Goal: Task Accomplishment & Management: Complete application form

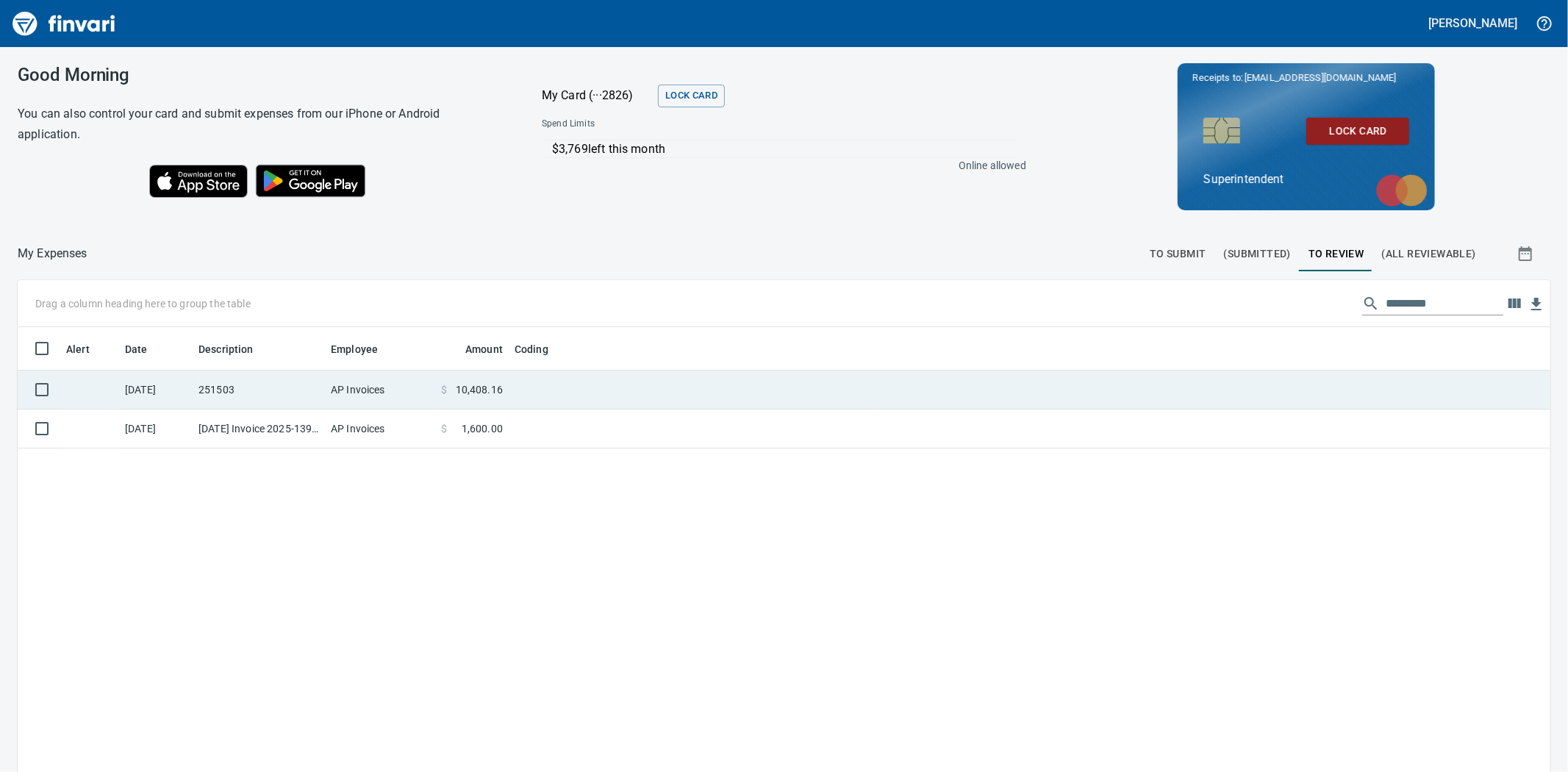
scroll to position [598, 1509]
click at [377, 390] on td "AP Invoices" at bounding box center [380, 390] width 110 height 39
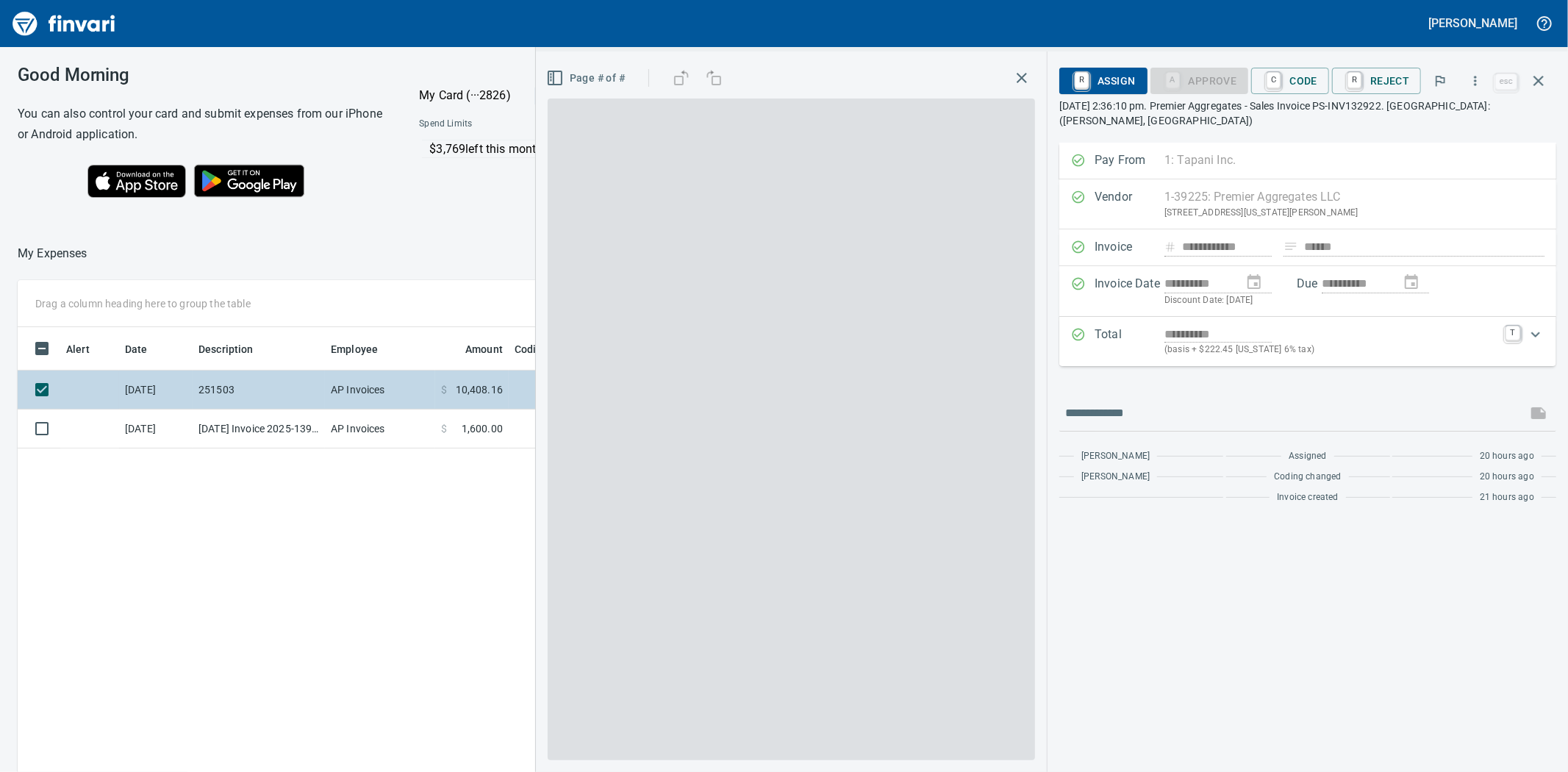
scroll to position [598, 1141]
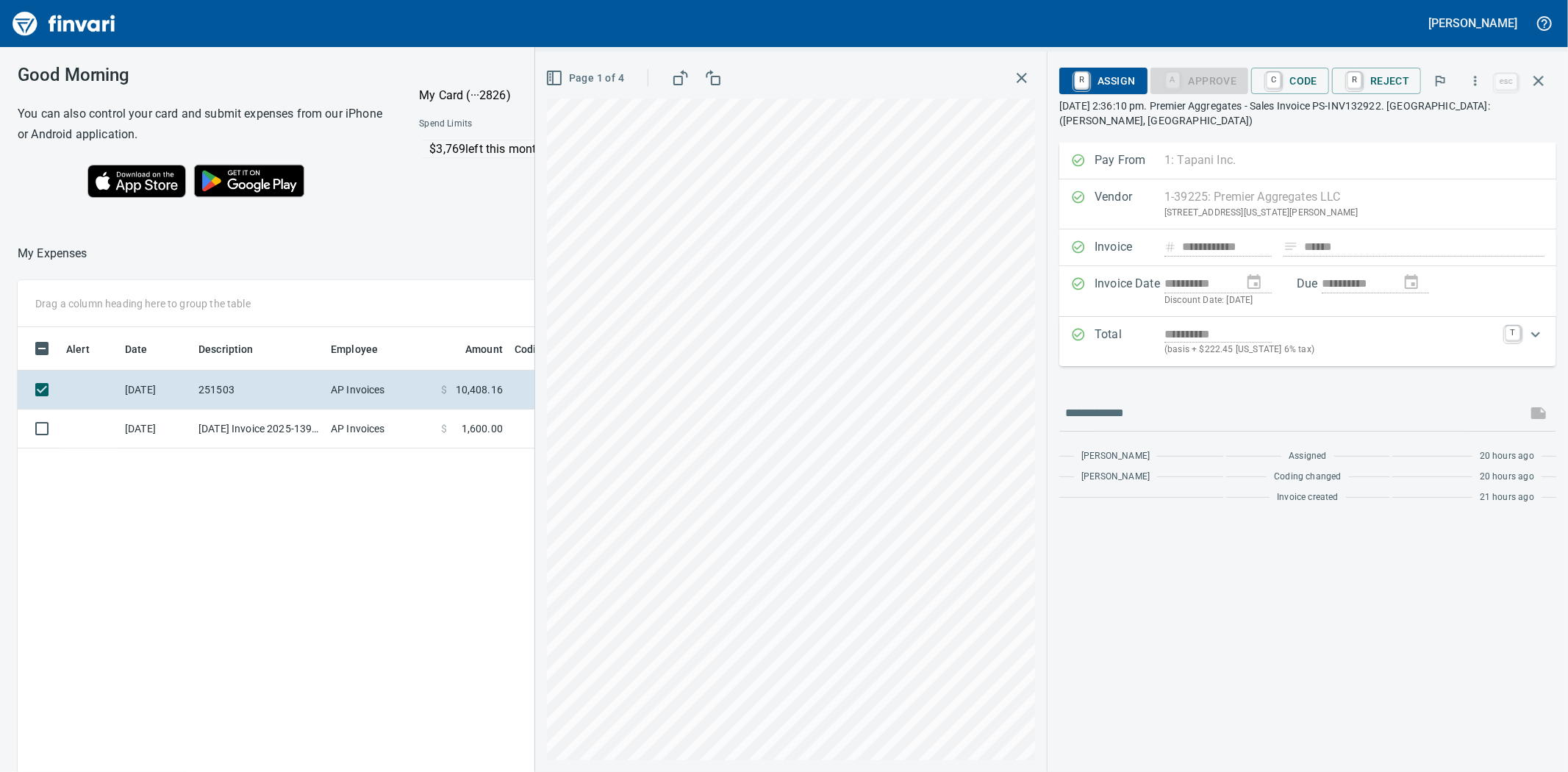
click at [555, 69] on icon "button" at bounding box center [555, 77] width 17 height 17
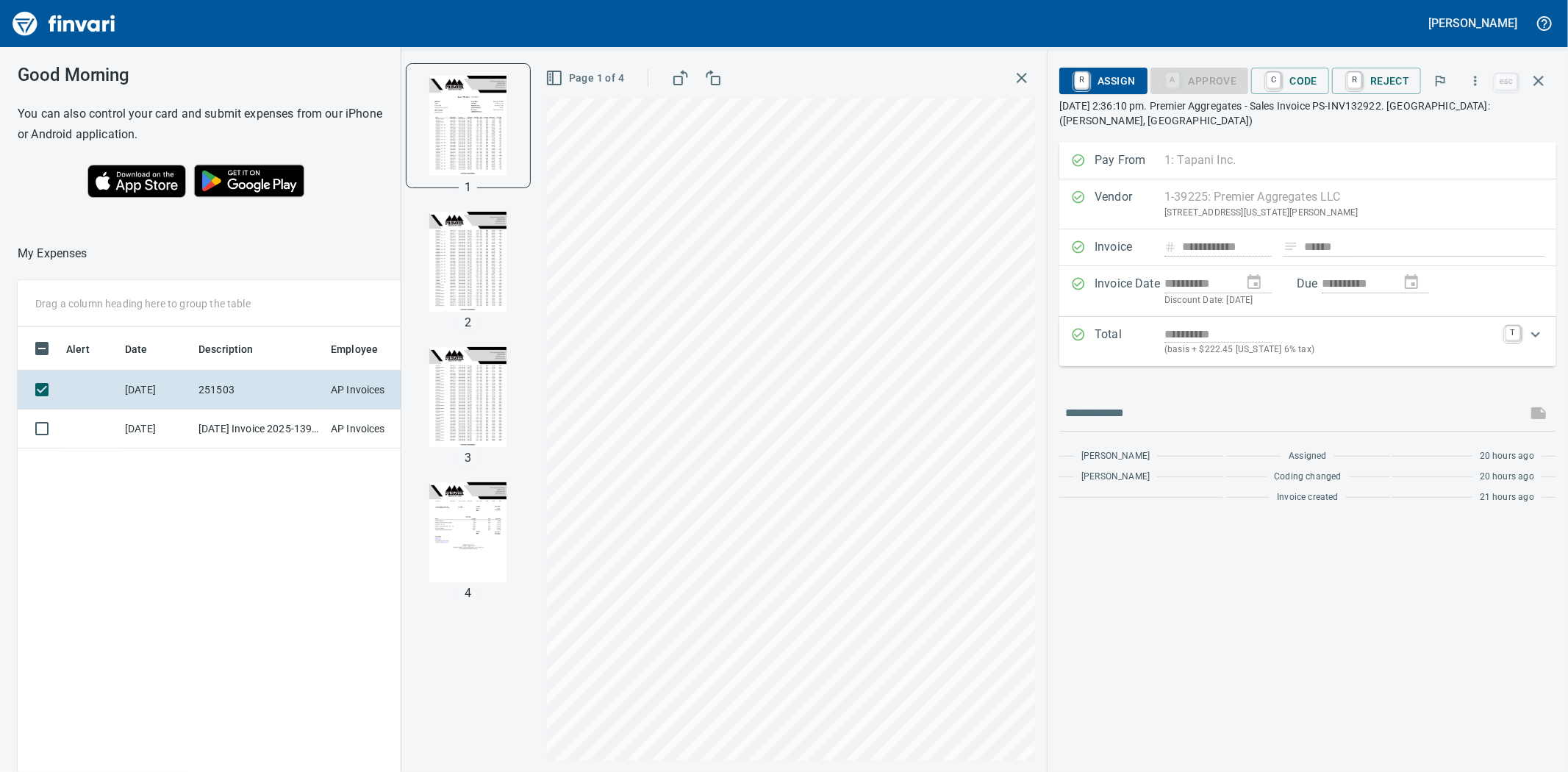
click at [475, 546] on img "button" at bounding box center [468, 532] width 100 height 100
click at [496, 395] on img "button" at bounding box center [468, 395] width 100 height 100
click at [472, 148] on img "button" at bounding box center [468, 124] width 100 height 100
click at [1028, 78] on icon "button" at bounding box center [1022, 77] width 17 height 17
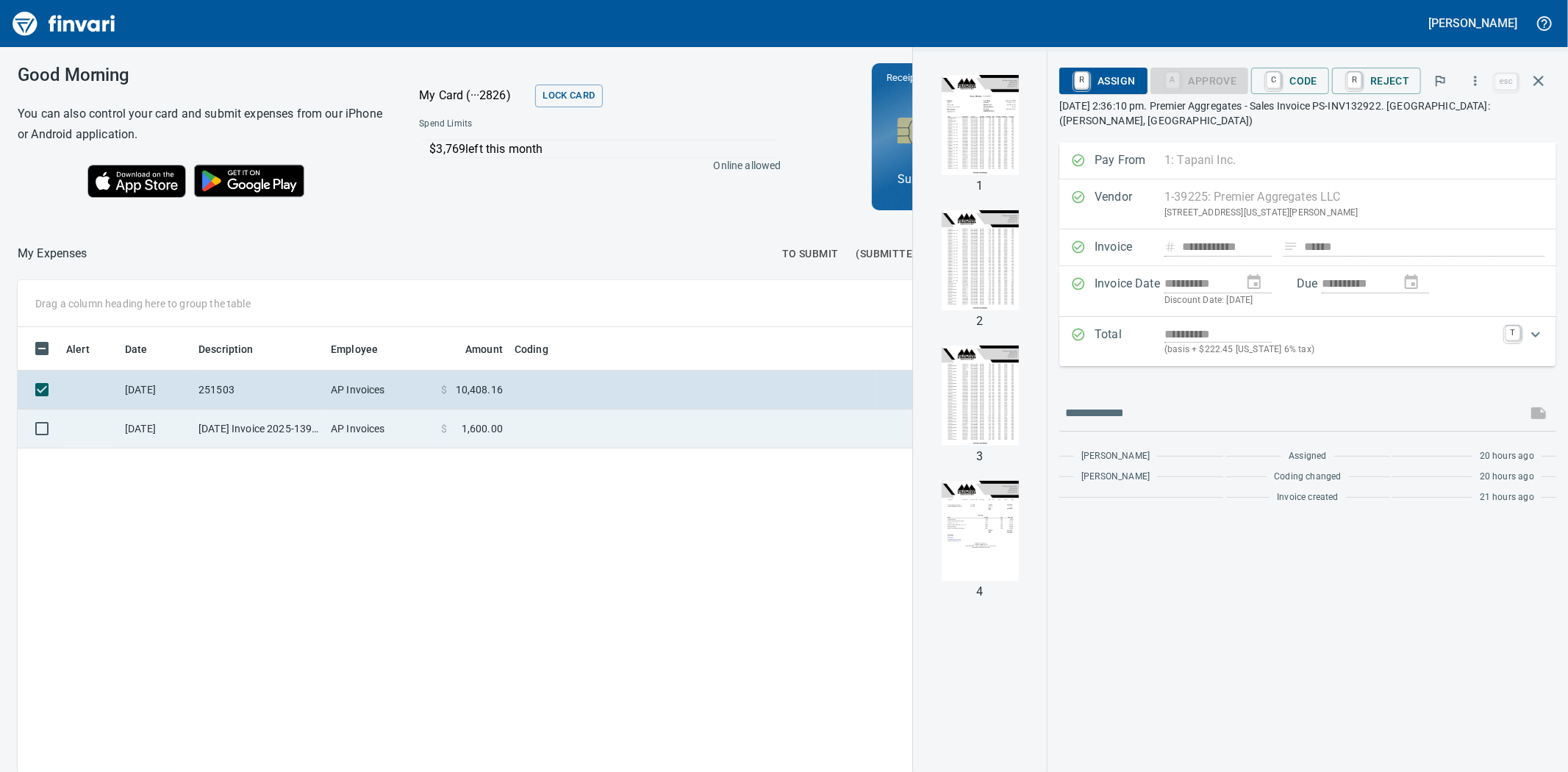
click at [444, 427] on span "$" at bounding box center [444, 429] width 6 height 14
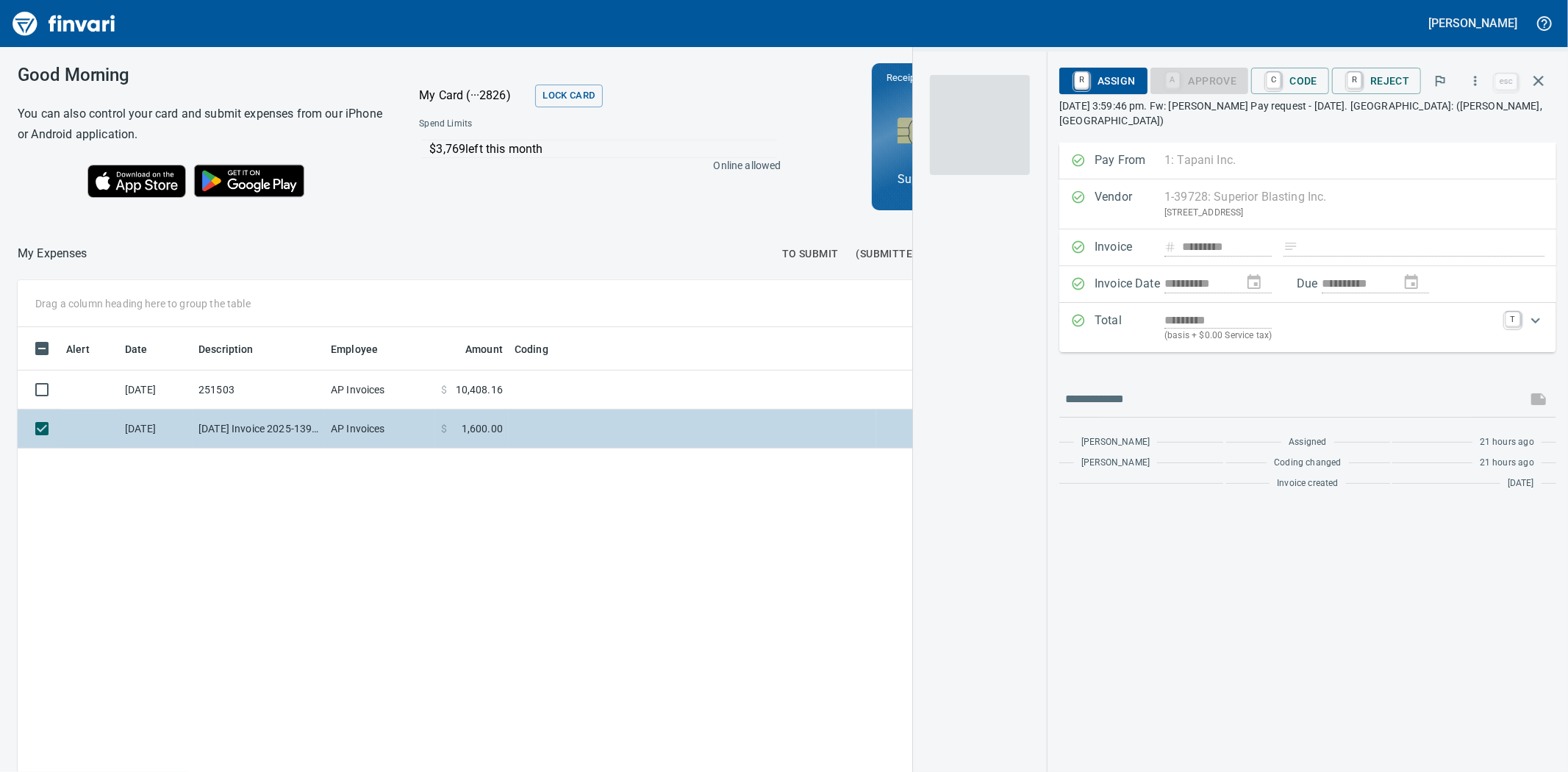
click at [412, 437] on td "AP Invoices" at bounding box center [380, 429] width 110 height 39
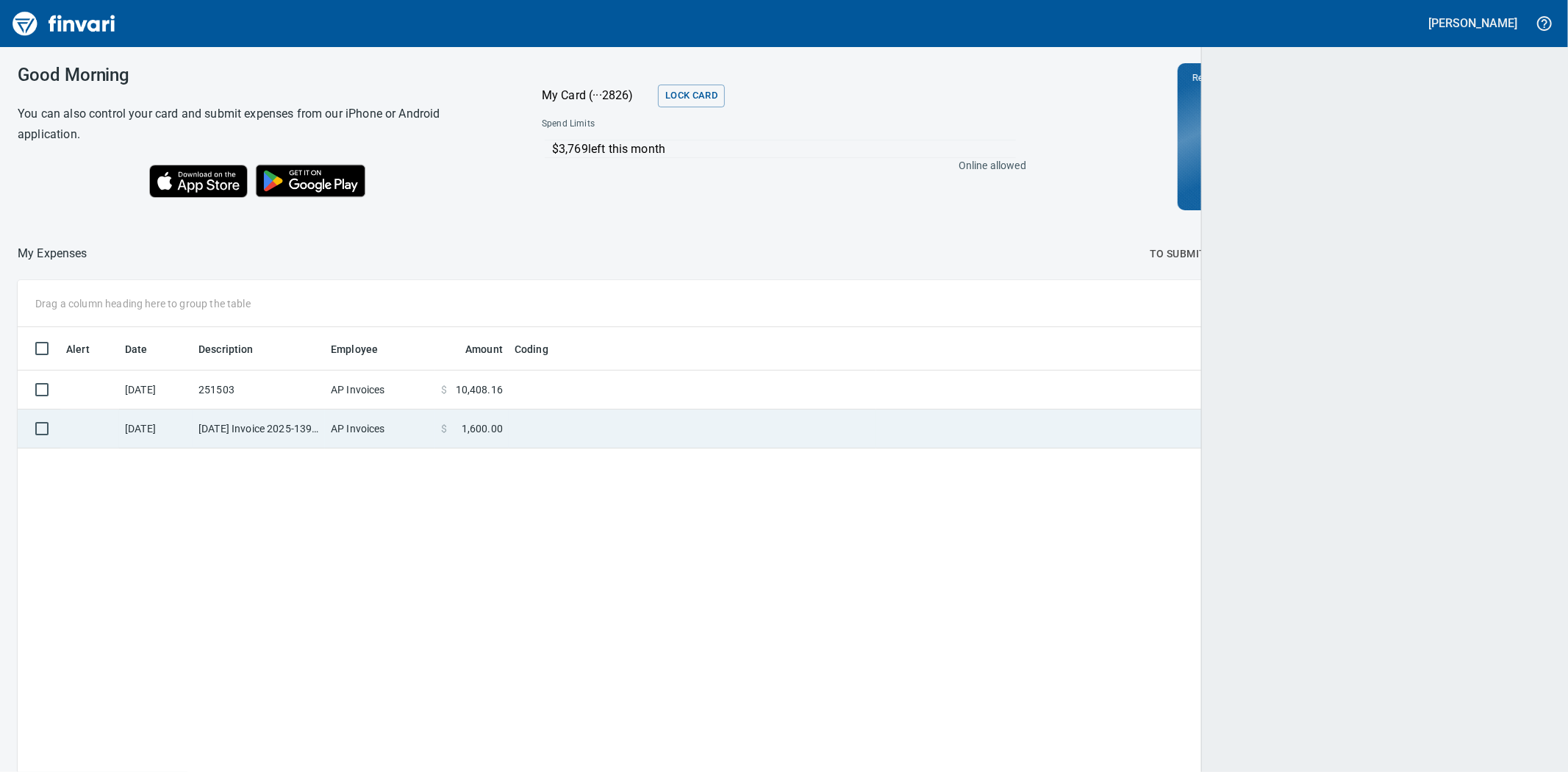
scroll to position [2, 2]
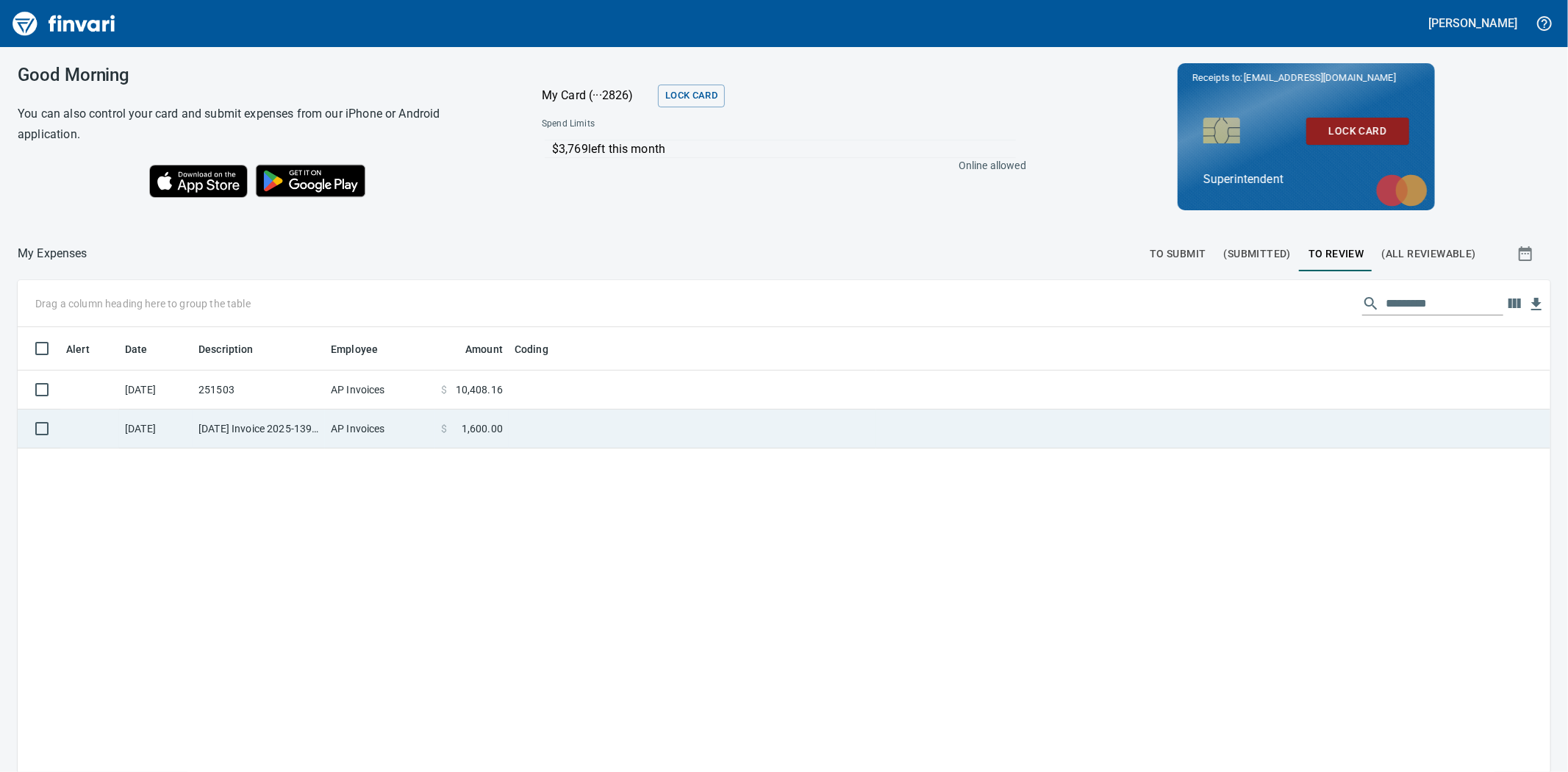
click at [412, 437] on td "AP Invoices" at bounding box center [380, 429] width 110 height 39
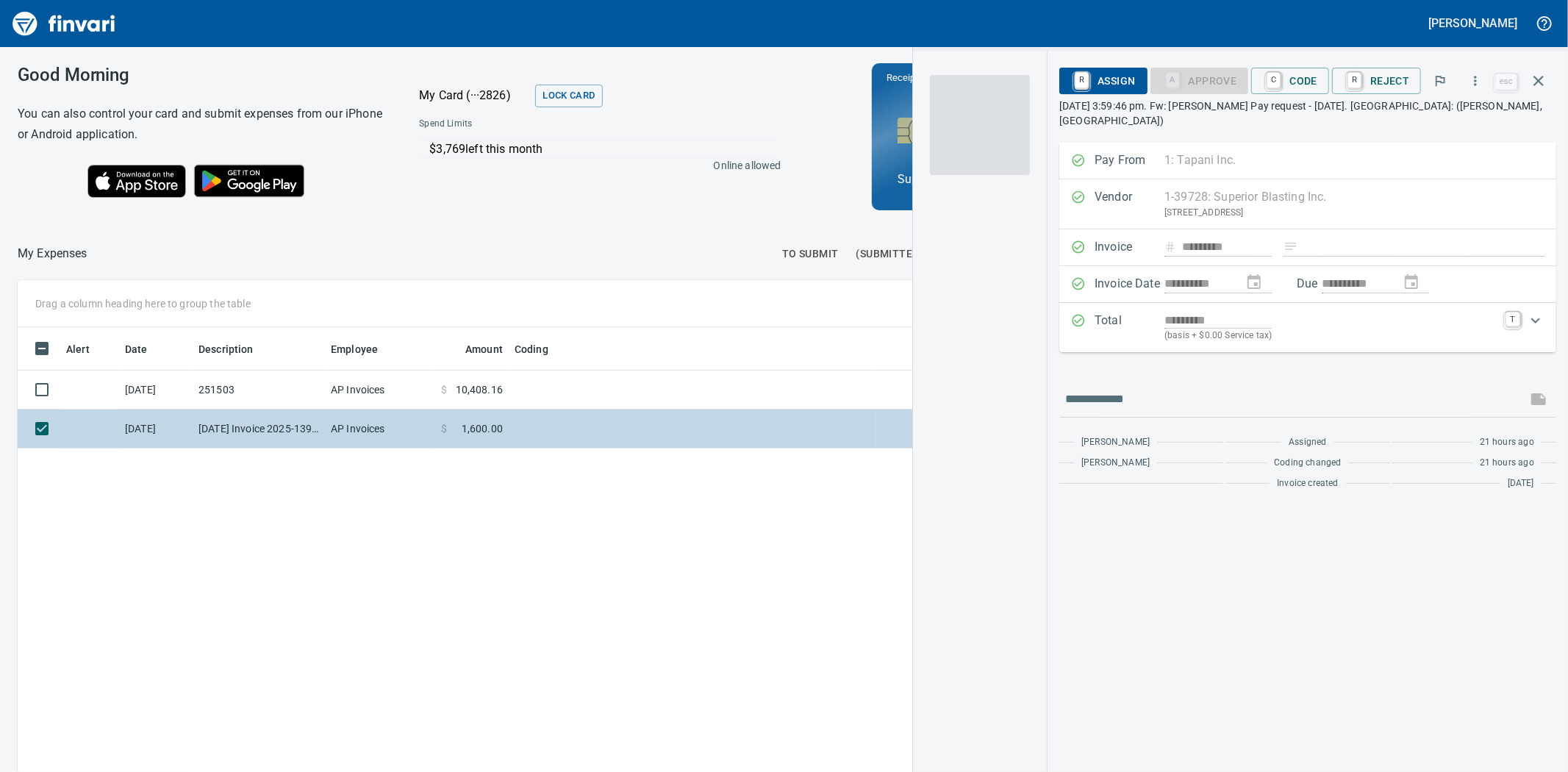
scroll to position [598, 1141]
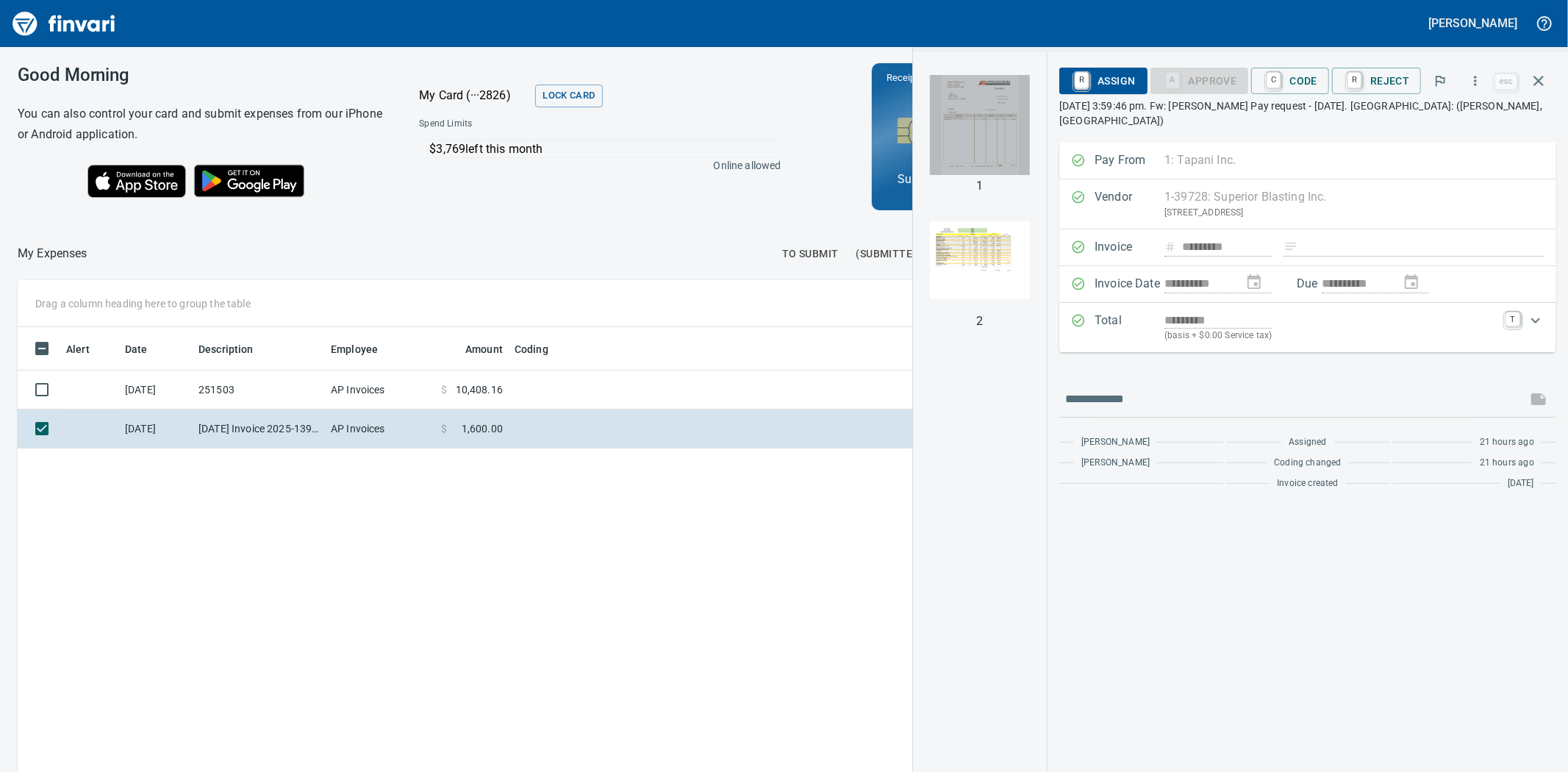
click at [988, 140] on img "button" at bounding box center [980, 124] width 100 height 100
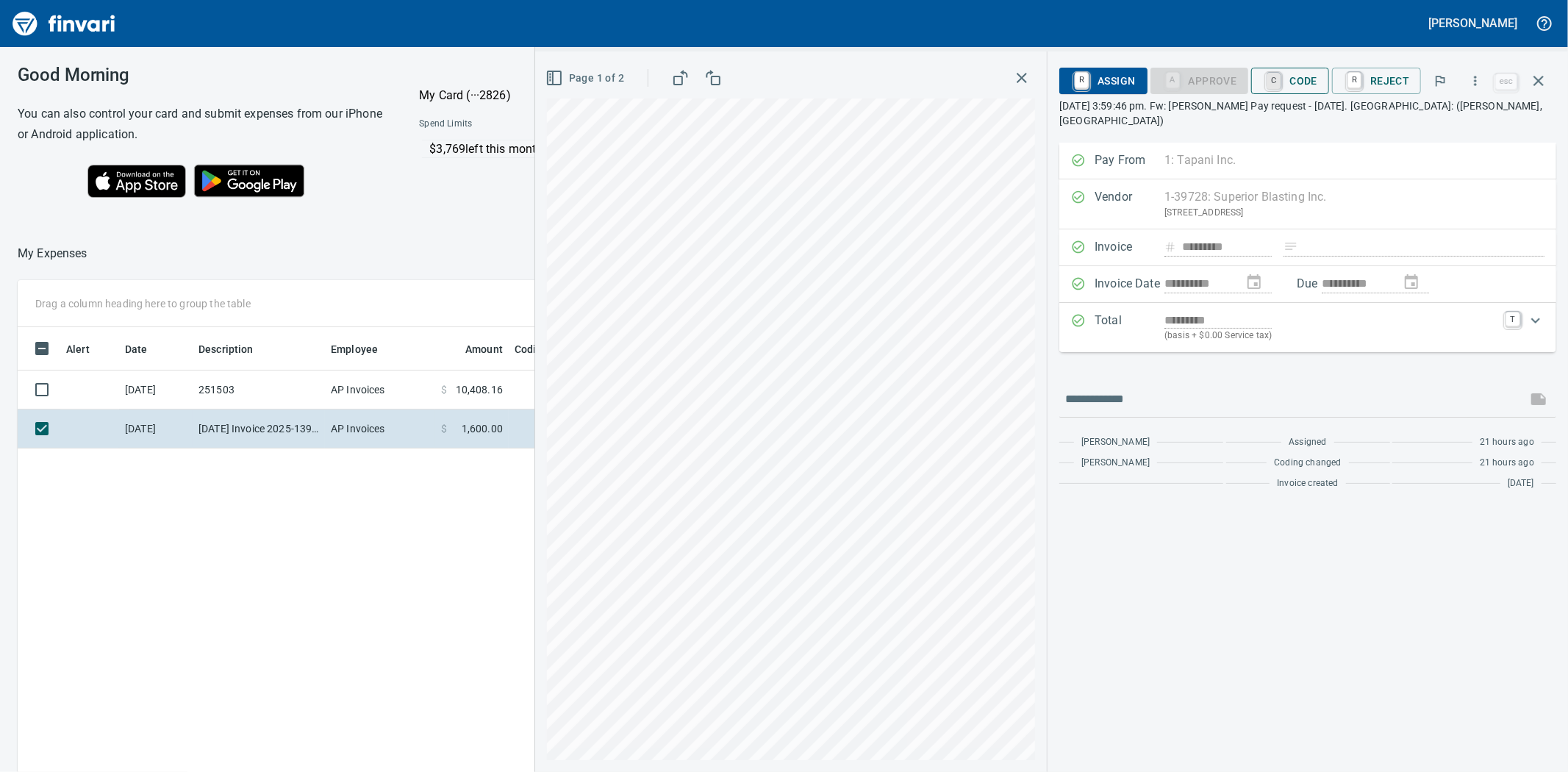
click at [1275, 79] on link "C" at bounding box center [1274, 80] width 14 height 16
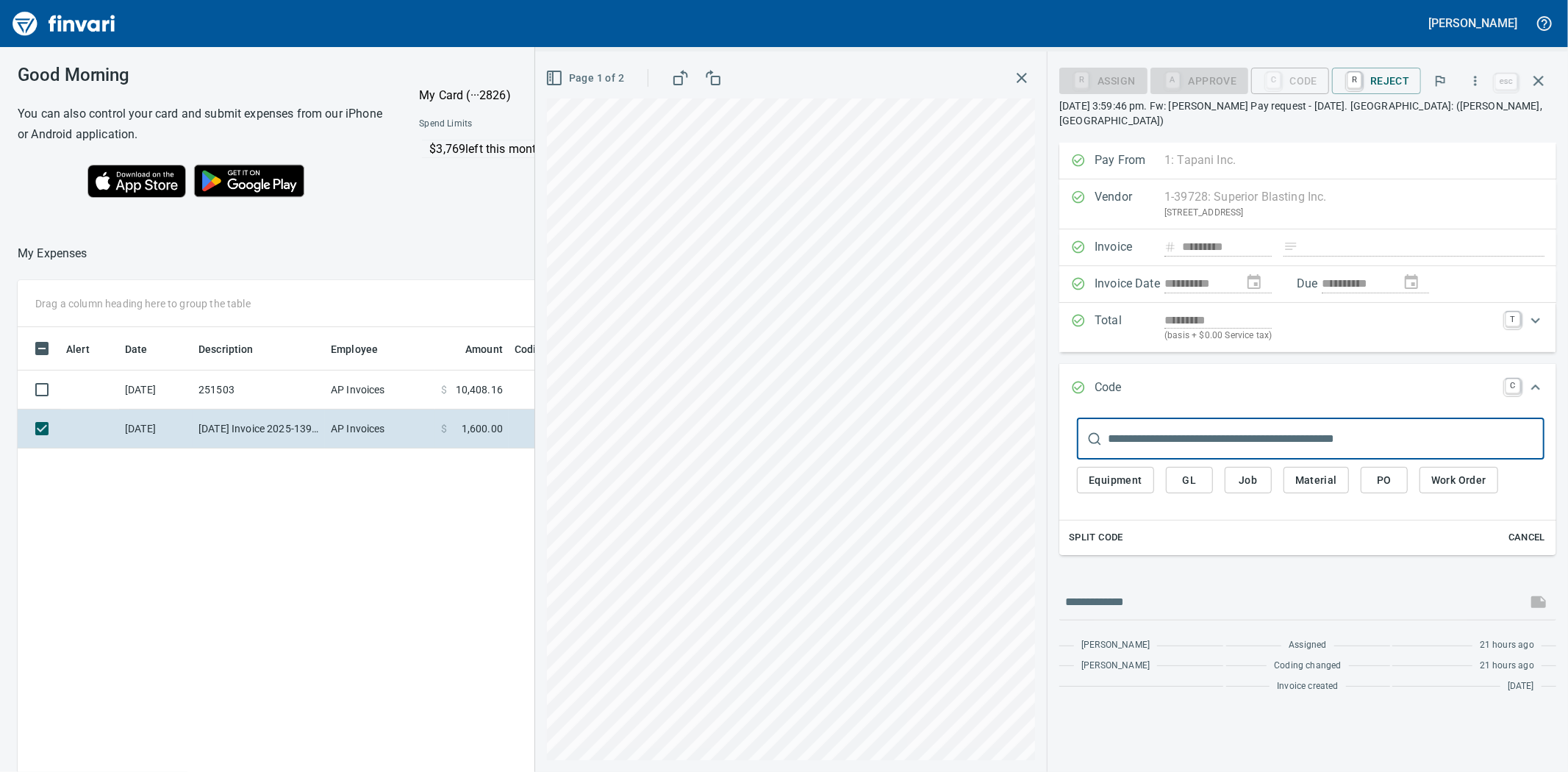
click at [1252, 472] on span "Job" at bounding box center [1248, 480] width 24 height 18
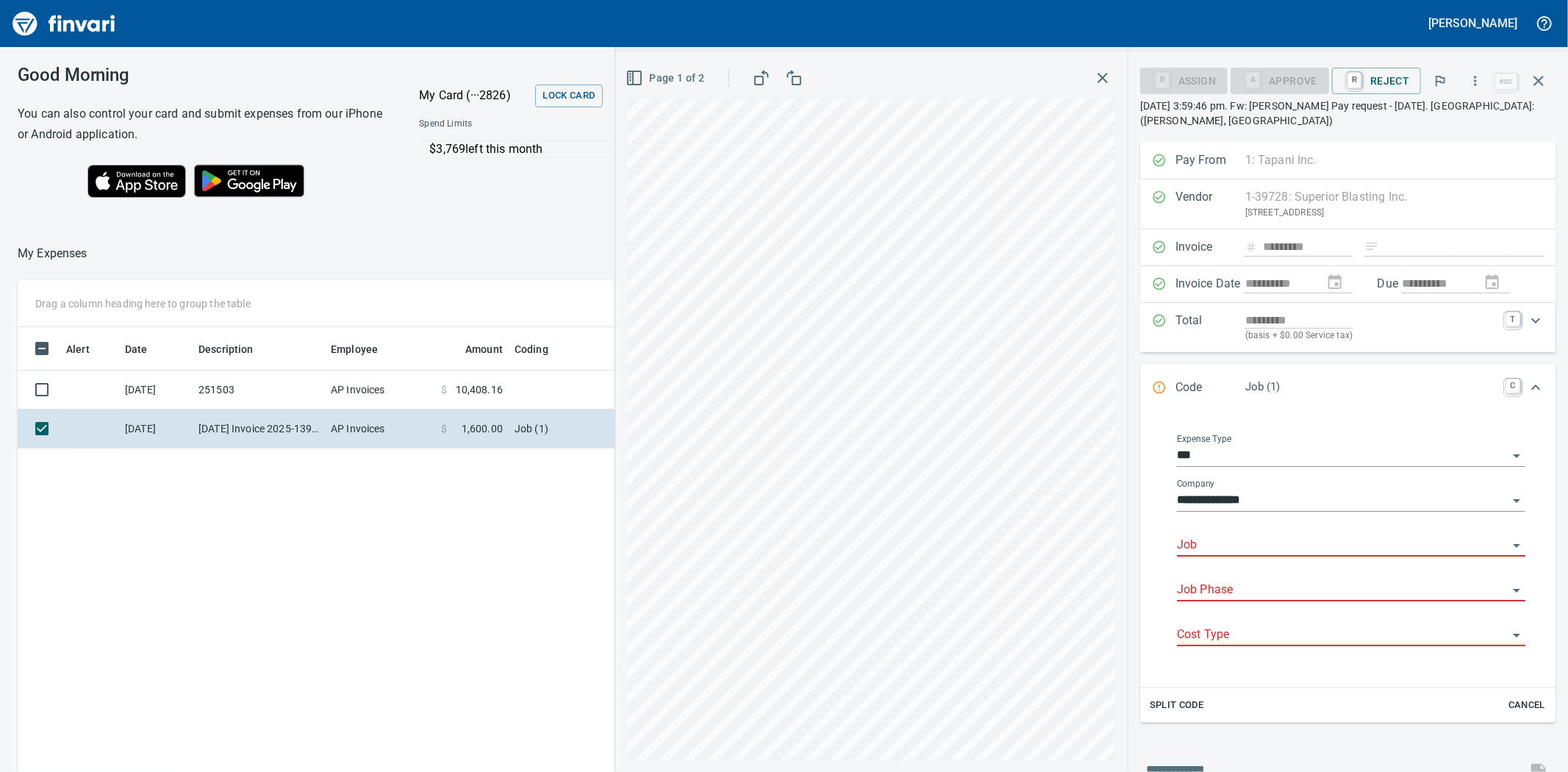
click at [1207, 552] on input "Job" at bounding box center [1342, 546] width 331 height 21
click at [1262, 592] on li "251503.: [PERSON_NAME][GEOGRAPHIC_DATA][PERSON_NAME] Industrial" at bounding box center [1346, 584] width 335 height 35
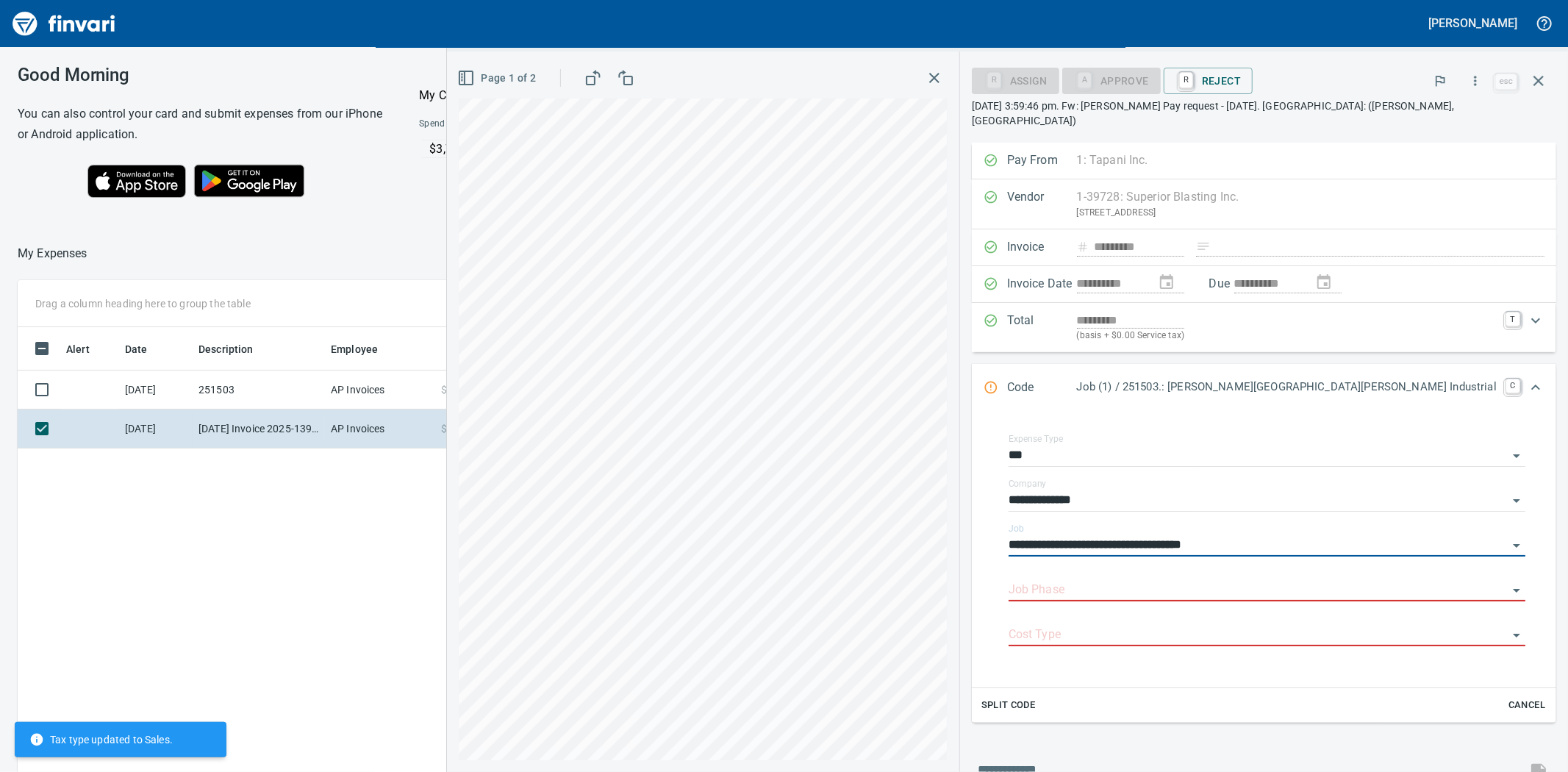
type input "**********"
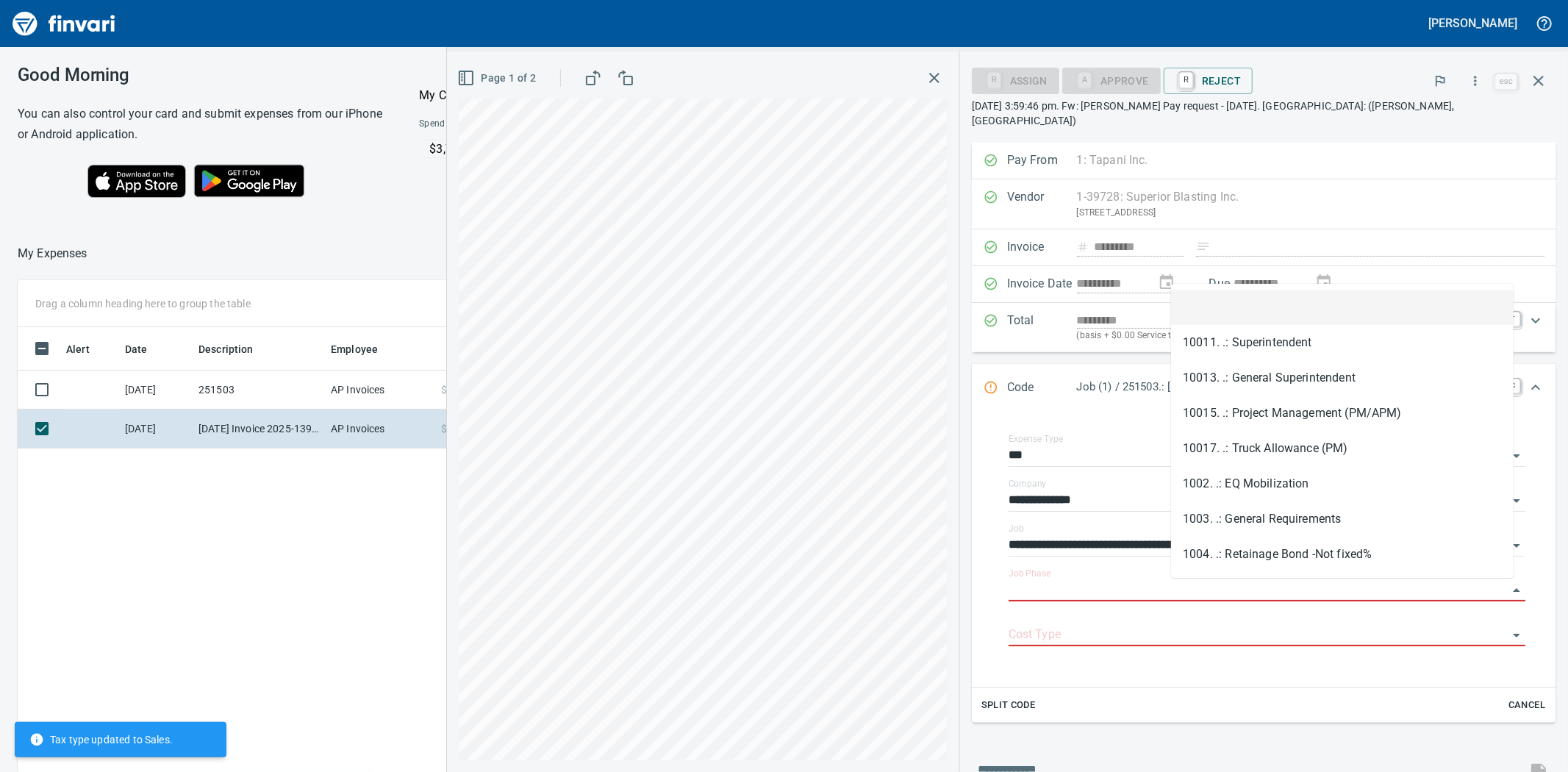
click at [1262, 592] on input "Job Phase" at bounding box center [1258, 591] width 499 height 21
type input "*"
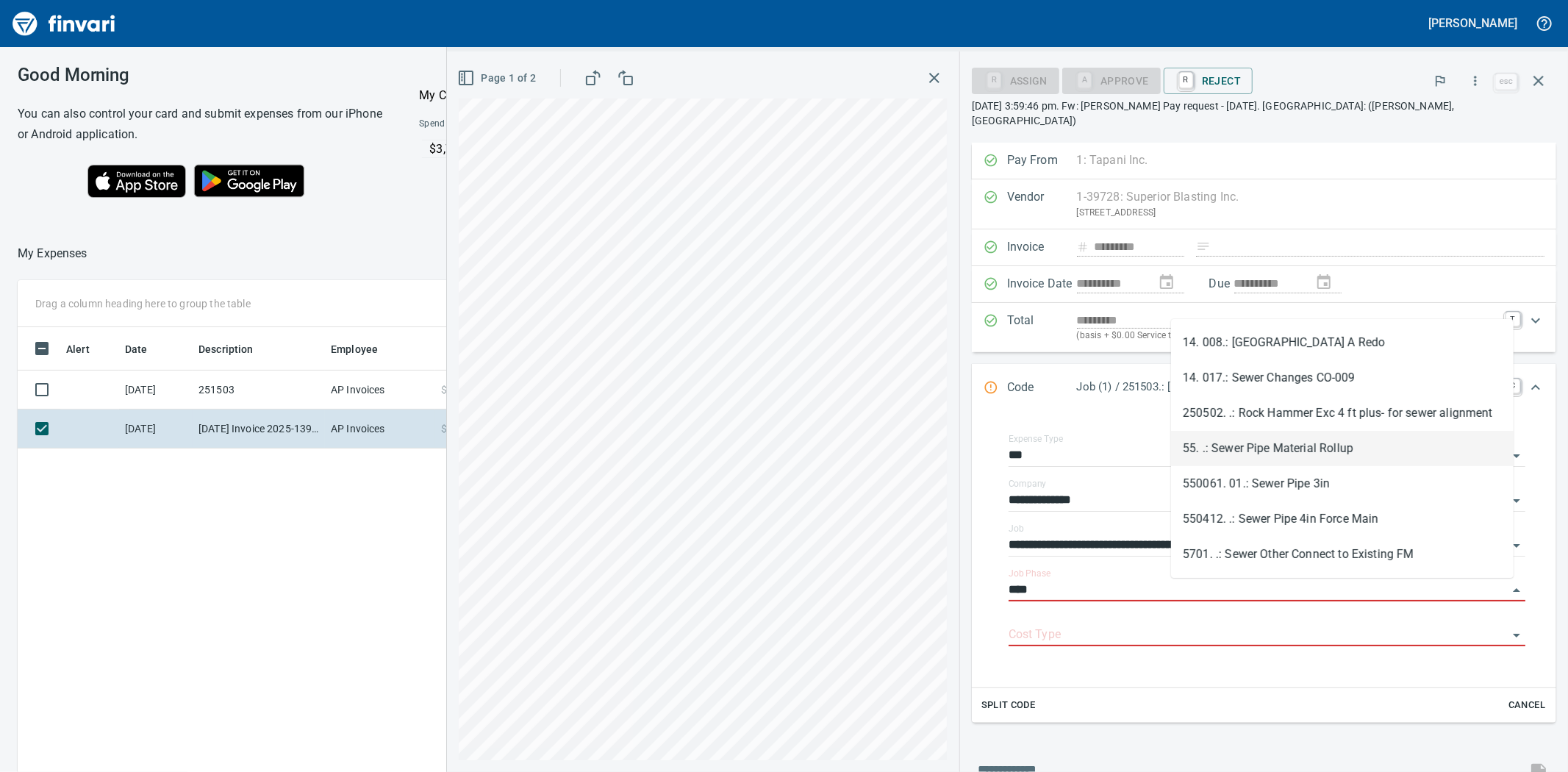
type input "****"
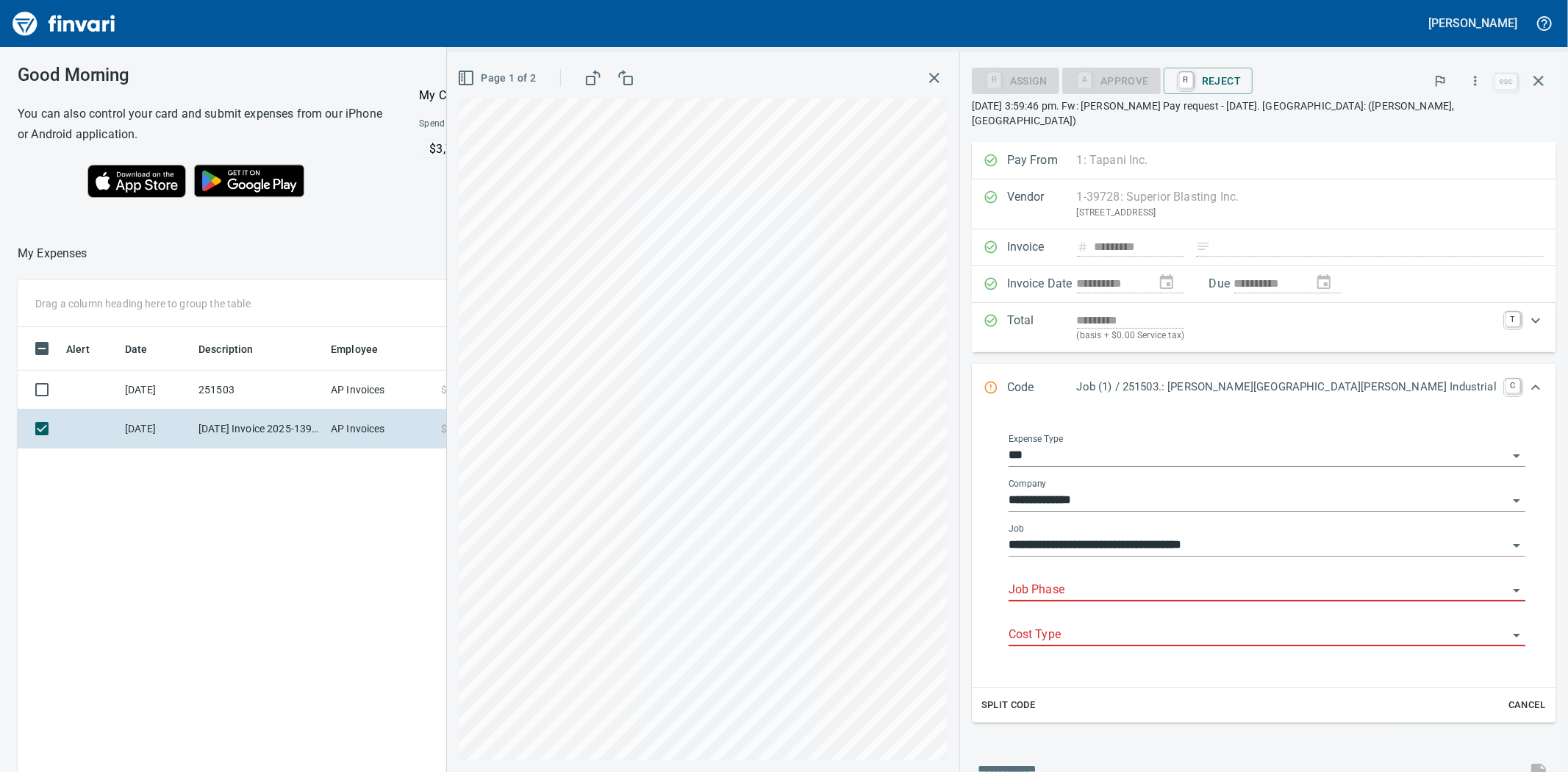
click at [1219, 585] on input "Job Phase" at bounding box center [1258, 591] width 499 height 21
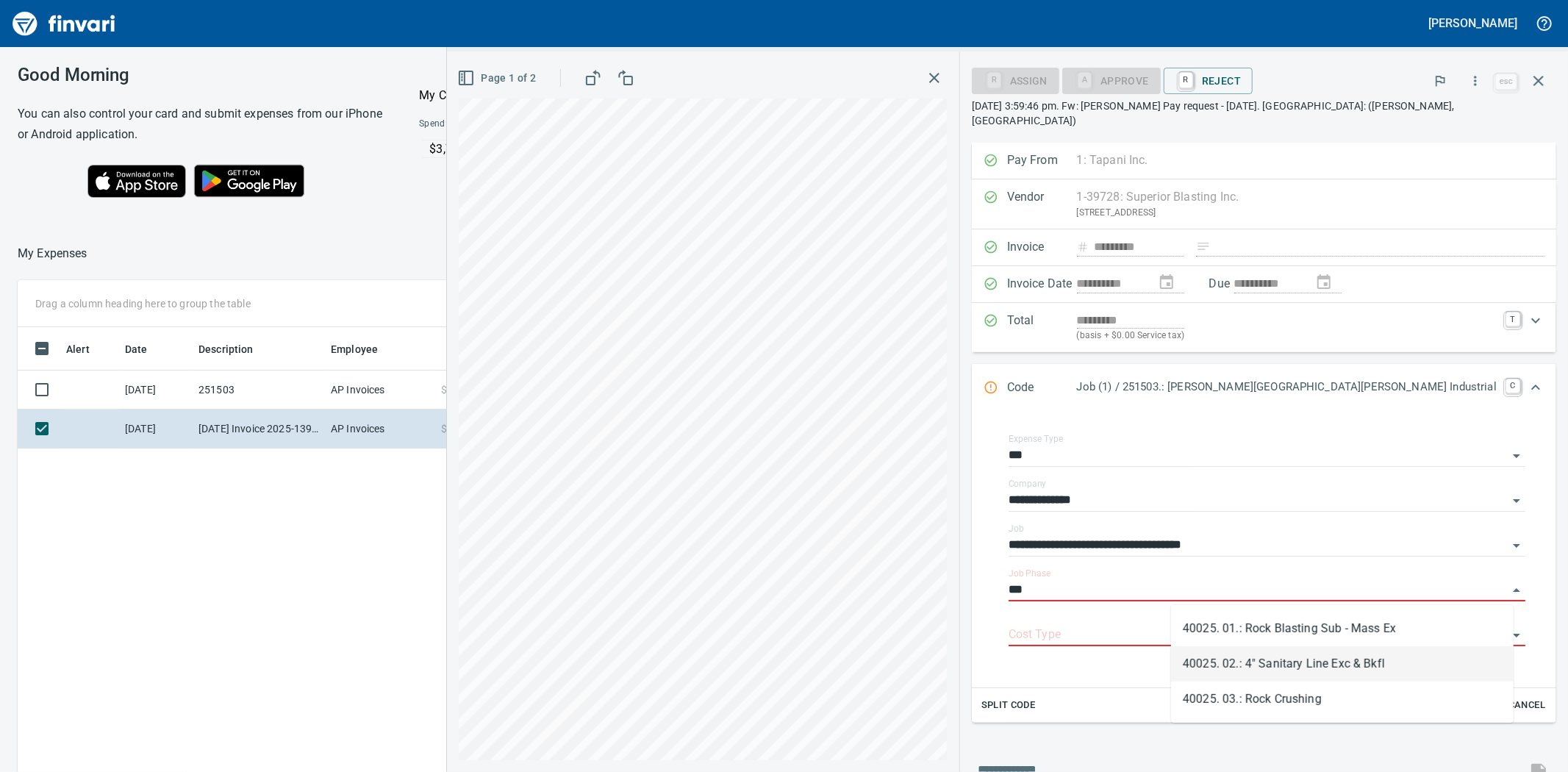
click at [1237, 655] on li "40025. 02.: 4" Sanitary Line Exc & Bkfl" at bounding box center [1342, 664] width 342 height 35
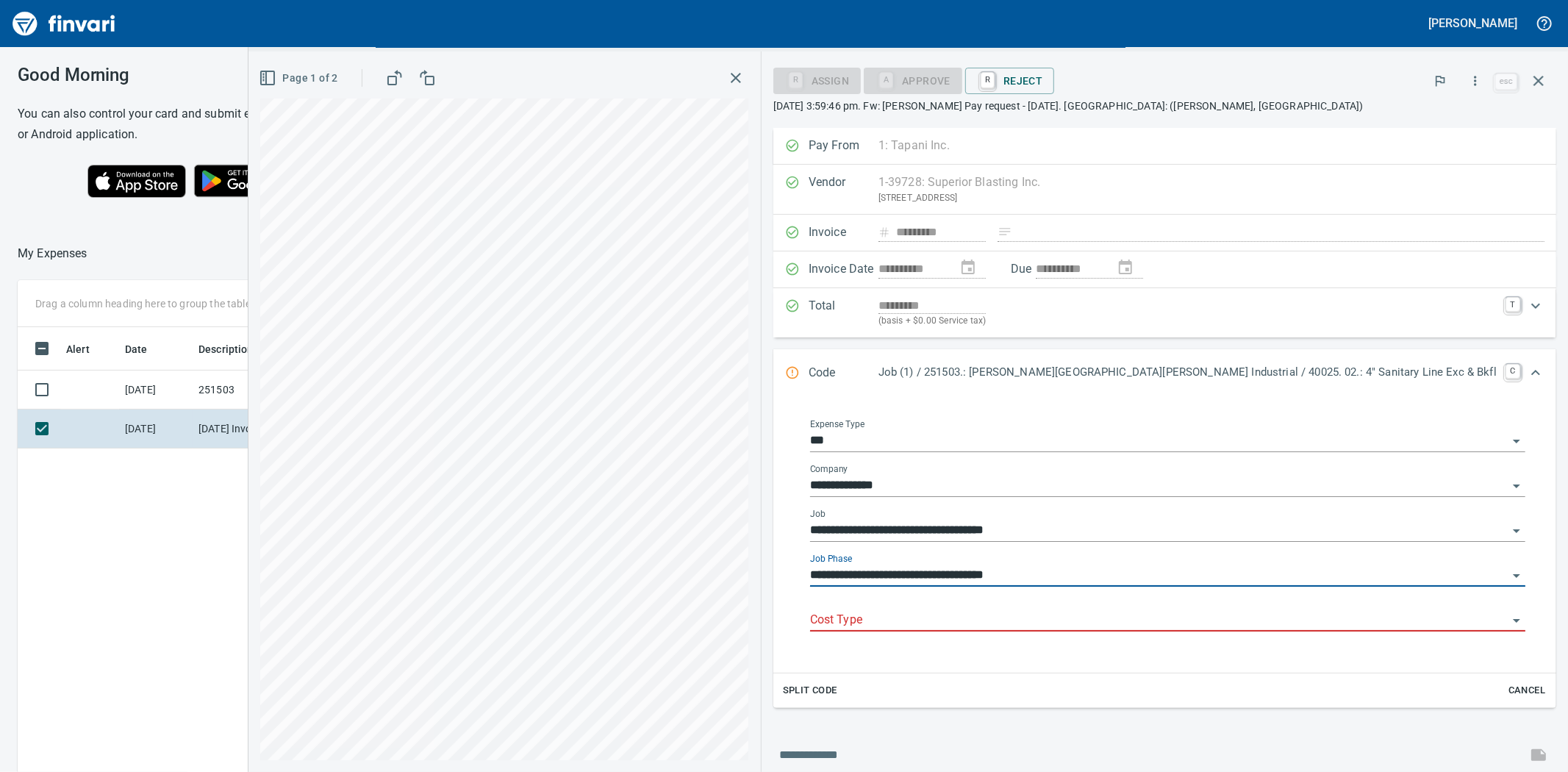
type input "**********"
click at [1153, 624] on input "Cost Type" at bounding box center [1159, 621] width 698 height 21
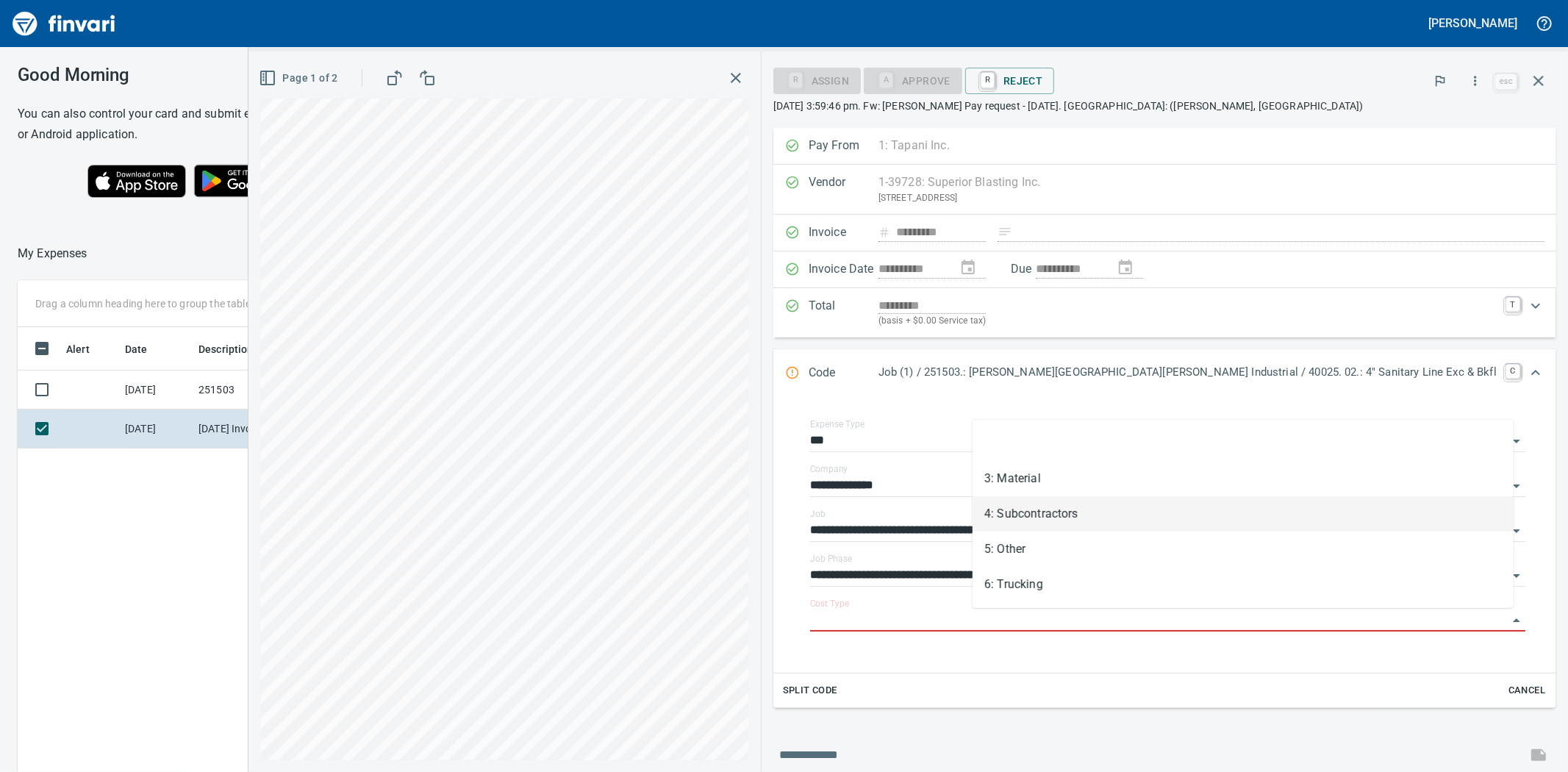
click at [1008, 513] on li "4: Subcontractors" at bounding box center [1243, 514] width 541 height 35
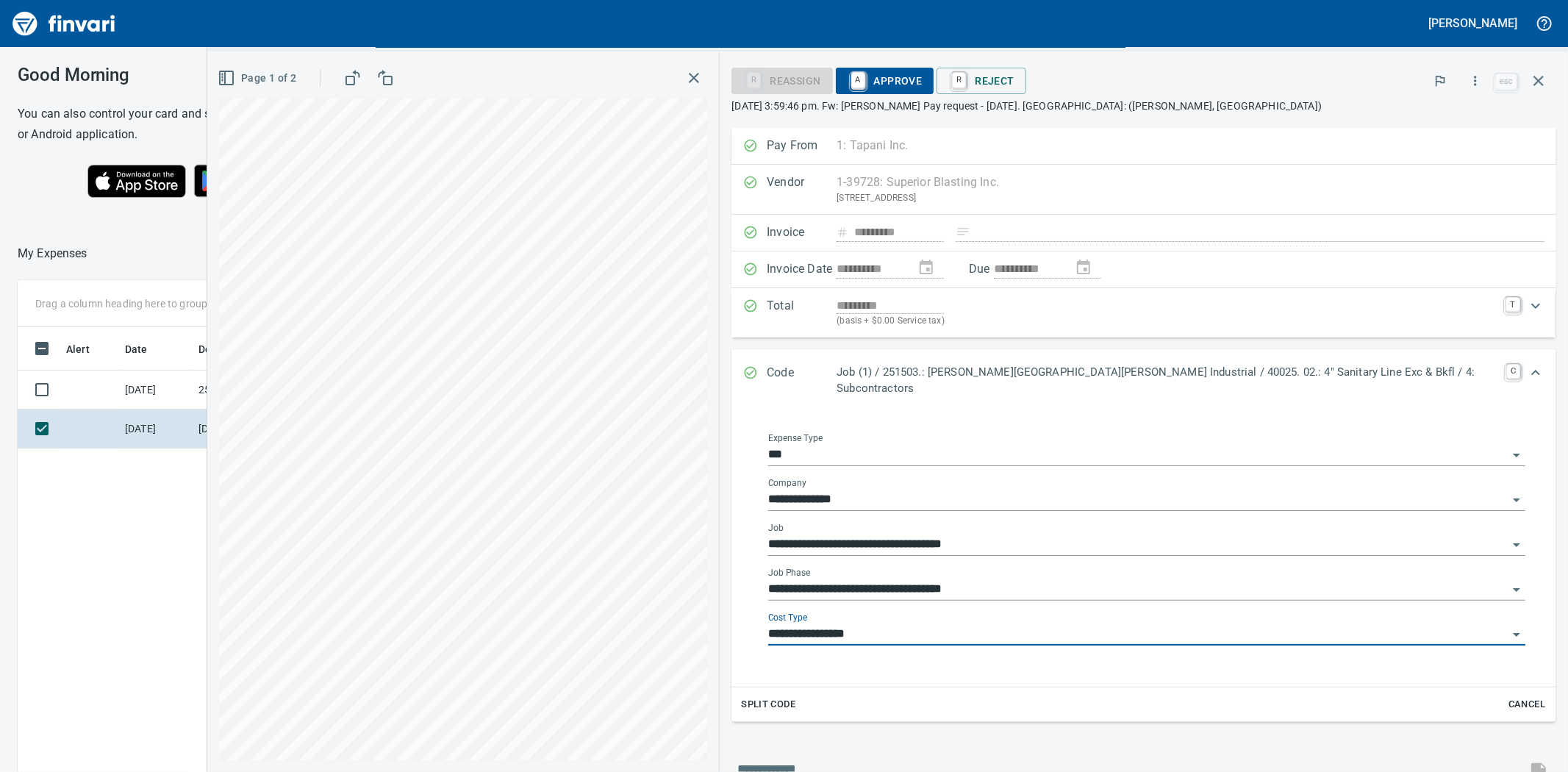
type input "**********"
click at [923, 76] on span "A Approve" at bounding box center [885, 81] width 75 height 25
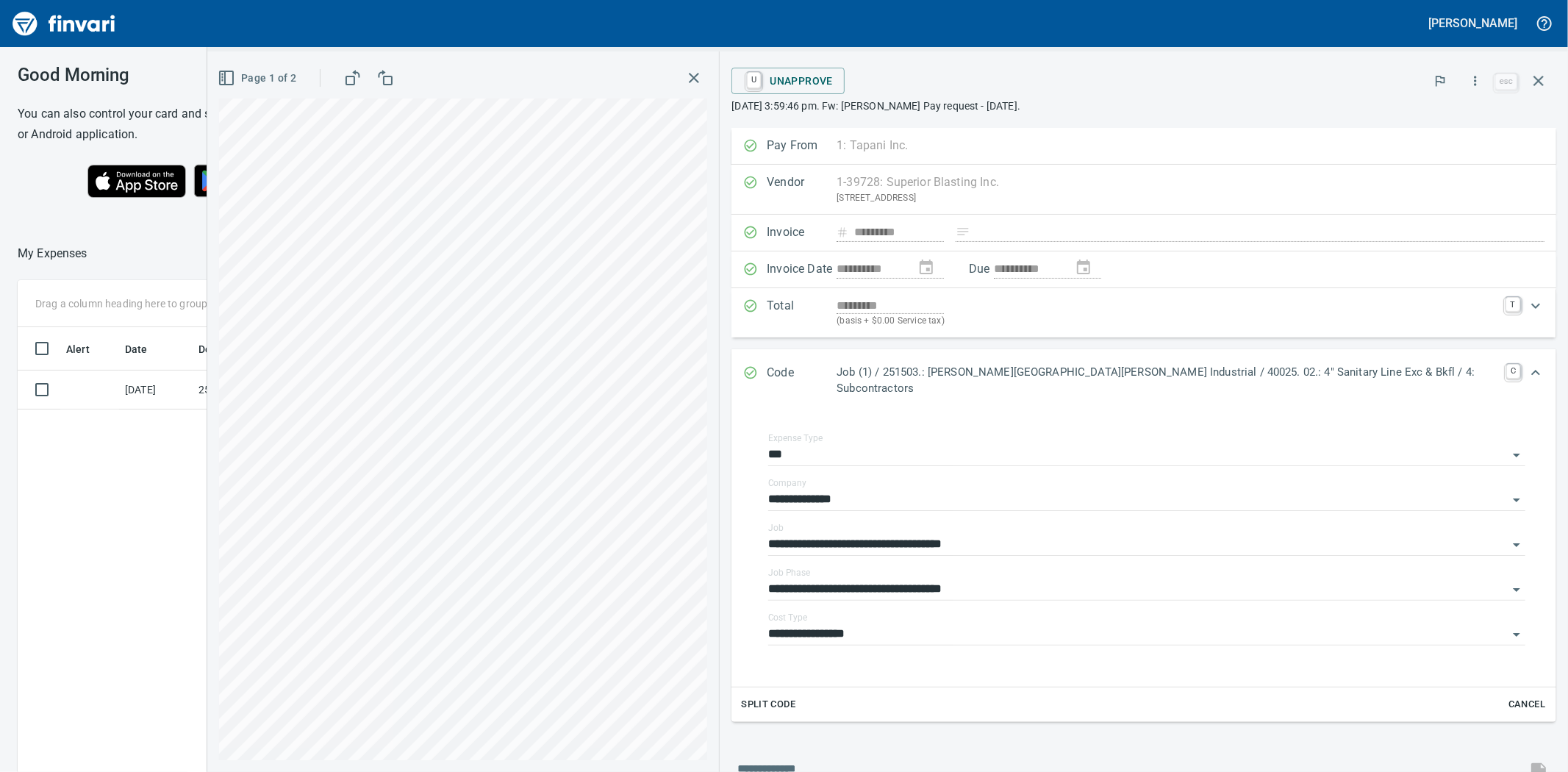
click at [703, 72] on icon "button" at bounding box center [694, 77] width 17 height 17
